Goal: Information Seeking & Learning: Learn about a topic

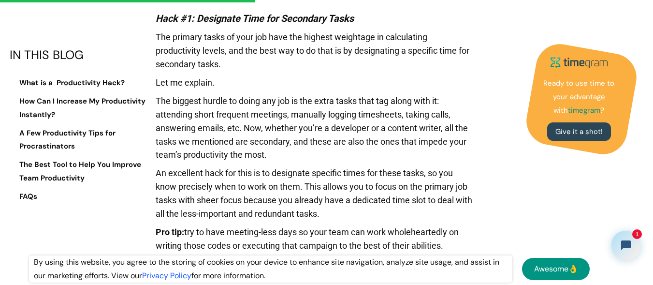
scroll to position [1488, 0]
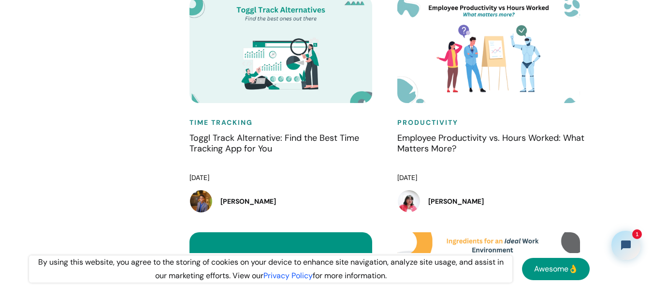
scroll to position [9496, 0]
